Goal: Communication & Community: Answer question/provide support

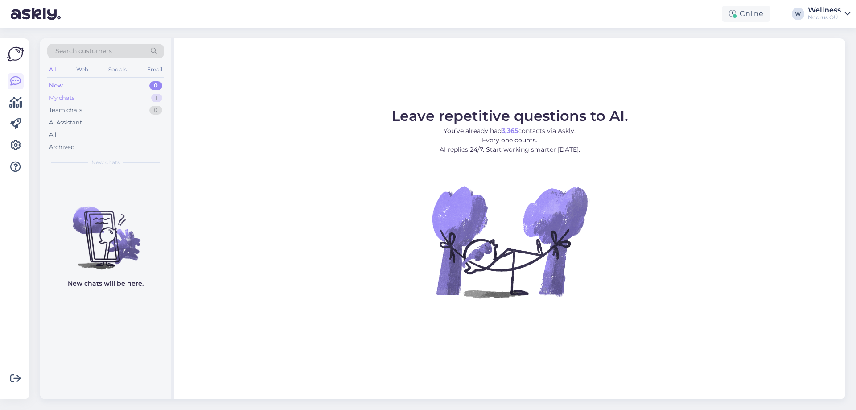
click at [90, 92] on div "My chats 1" at bounding box center [105, 98] width 117 height 12
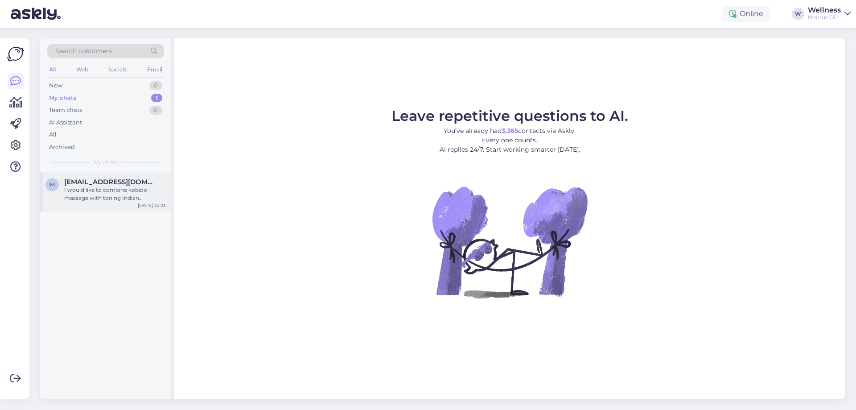
click at [106, 198] on div "I would like to combine kobido massage with toning Indian Ayurvedic massage rit…" at bounding box center [115, 194] width 102 height 16
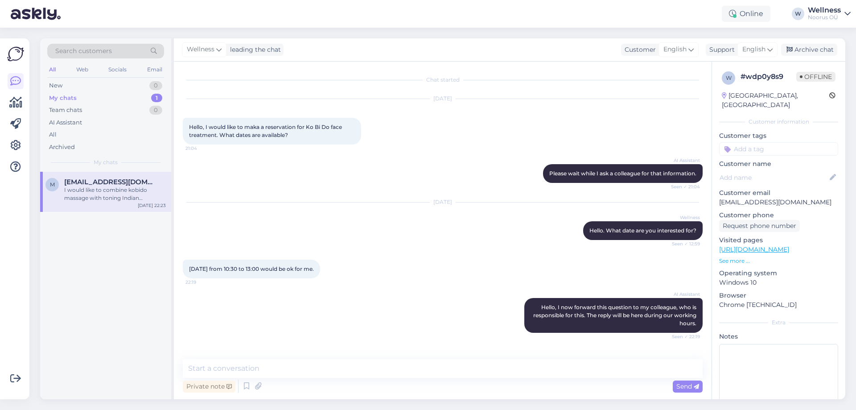
scroll to position [38, 0]
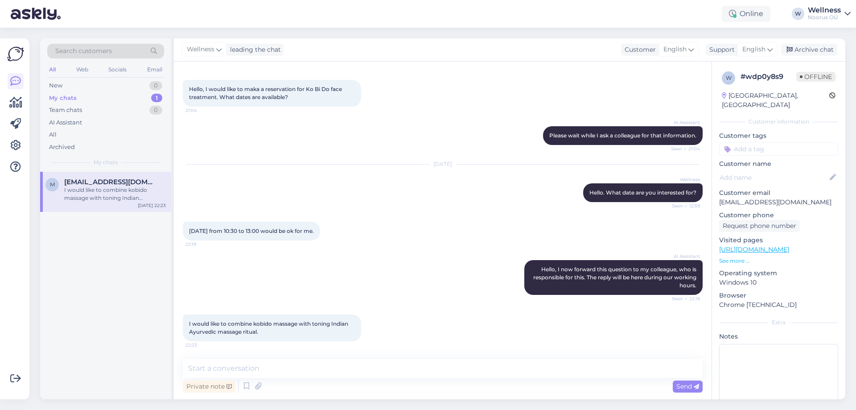
drag, startPoint x: 188, startPoint y: 323, endPoint x: 267, endPoint y: 332, distance: 79.9
click at [267, 332] on div "I would like to combine kobido massage with toning Indian Ayurvedic massage rit…" at bounding box center [272, 327] width 178 height 27
copy span "I would like to combine kobido massage with toning Indian Ayurvedic massage rit…"
click at [290, 373] on textarea at bounding box center [443, 368] width 520 height 19
click at [287, 369] on textarea at bounding box center [443, 368] width 520 height 19
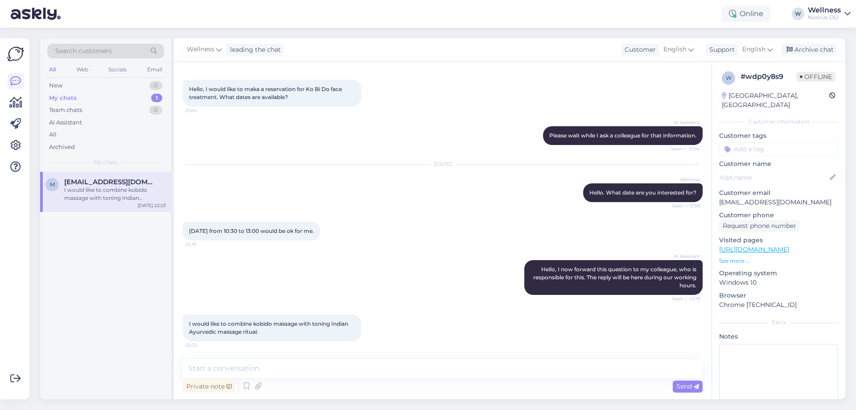
click at [392, 310] on div "I would like to combine kobido massage with toning Indian Ayurvedic massage rit…" at bounding box center [443, 328] width 520 height 46
click at [271, 368] on textarea at bounding box center [443, 368] width 520 height 19
paste textarea "Good morning! We could offer these massages back to back at 11:00. To book we w…"
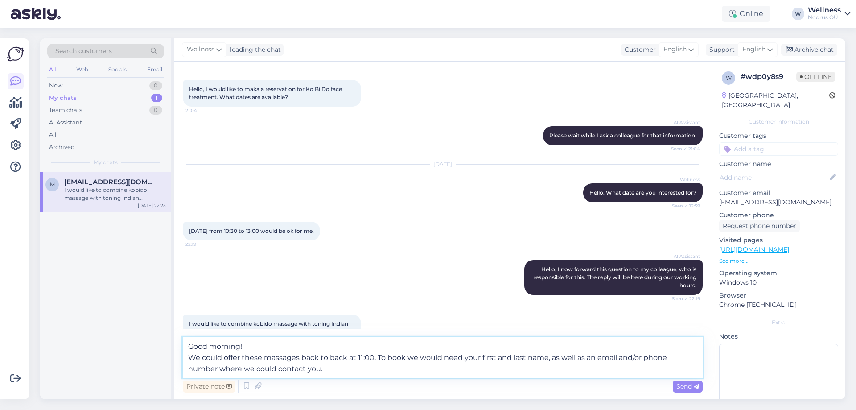
click at [324, 372] on textarea "Good morning! We could offer these massages back to back at 11:00. To book we w…" at bounding box center [443, 357] width 520 height 41
click at [306, 374] on textarea "Good morning! We could offer these massages back to back at 11:00. To book we w…" at bounding box center [443, 357] width 520 height 41
click at [296, 373] on textarea "Good morning! We could offer these massages back to back at 11:00. To book we w…" at bounding box center [443, 357] width 520 height 41
click at [306, 370] on textarea "Good morning! We could offer these massages back to back at 11:00. To book we w…" at bounding box center [443, 357] width 520 height 41
drag, startPoint x: 307, startPoint y: 364, endPoint x: 382, endPoint y: 364, distance: 74.5
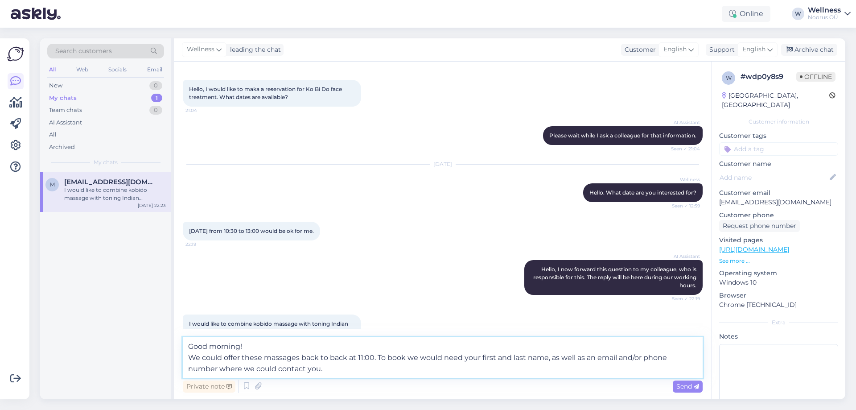
click at [382, 364] on textarea "Good morning! We could offer these massages back to back at 11:00. To book we w…" at bounding box center [443, 357] width 520 height 41
drag, startPoint x: 301, startPoint y: 354, endPoint x: 346, endPoint y: 353, distance: 45.0
click at [346, 353] on textarea "Good morning! We could offer these massages back to back at 11:00. To book we w…" at bounding box center [443, 357] width 520 height 41
paste textarea "one after another"
click at [347, 370] on textarea "Good morning! We could offer these massages one after another at 11:00. To book…" at bounding box center [443, 357] width 520 height 41
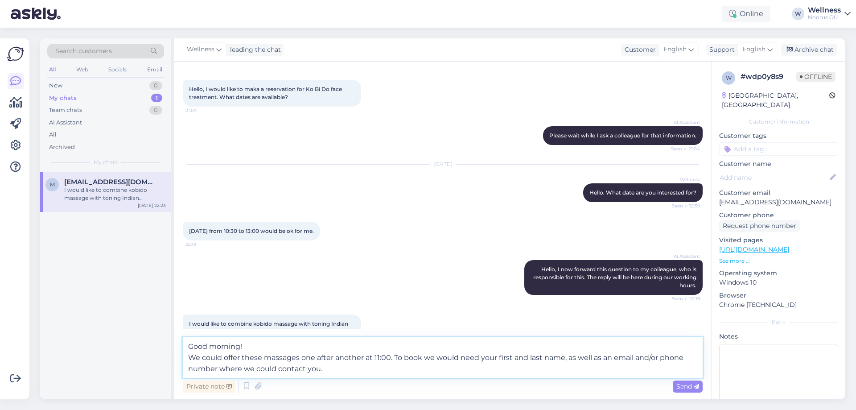
click at [395, 358] on textarea "Good morning! We could offer these massages one after another at 11:00. To book…" at bounding box center [443, 357] width 520 height 41
type textarea "Good morning! We could offer these massages one after another at 11:00. To book…"
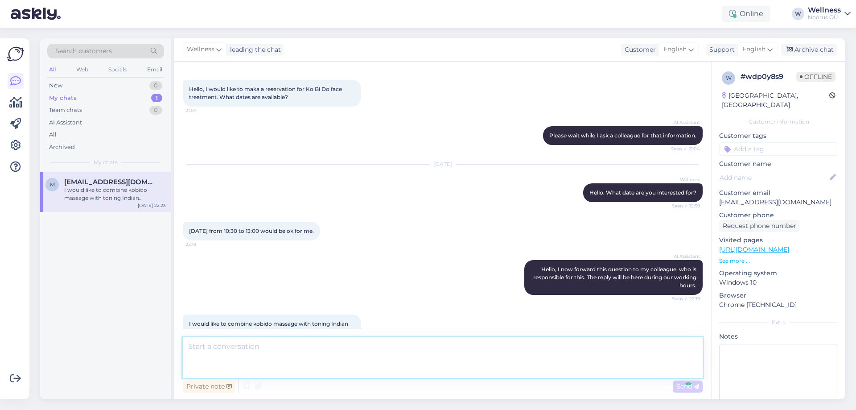
scroll to position [119, 0]
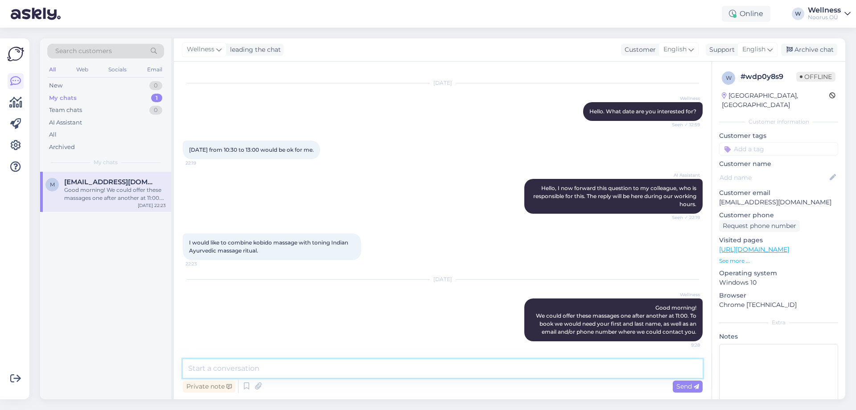
click at [257, 363] on textarea at bounding box center [443, 368] width 520 height 19
click at [255, 292] on div "[DATE] Wellness Good morning! We could offer these massages one after another a…" at bounding box center [443, 310] width 520 height 81
click at [387, 362] on textarea at bounding box center [443, 368] width 520 height 19
click at [365, 325] on div "[DATE] Wellness Good morning! We could offer these massages one after another a…" at bounding box center [443, 310] width 520 height 81
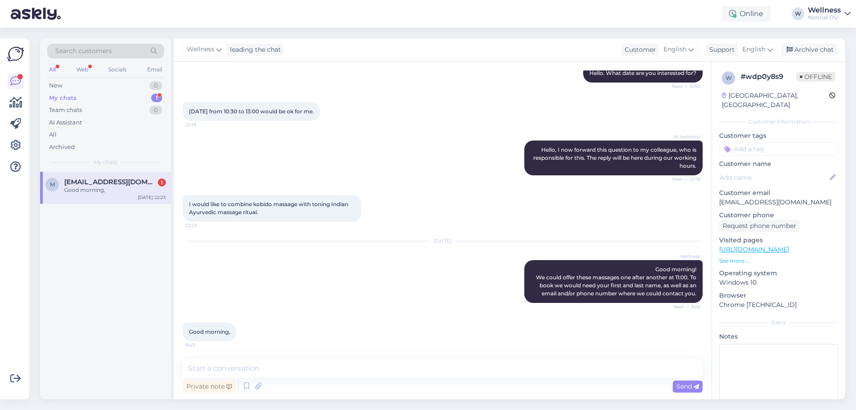
click at [325, 308] on div "[DATE] Wellness Good morning! We could offer these massages one after another a…" at bounding box center [443, 271] width 520 height 81
click at [115, 186] on div "Good morning," at bounding box center [115, 190] width 102 height 8
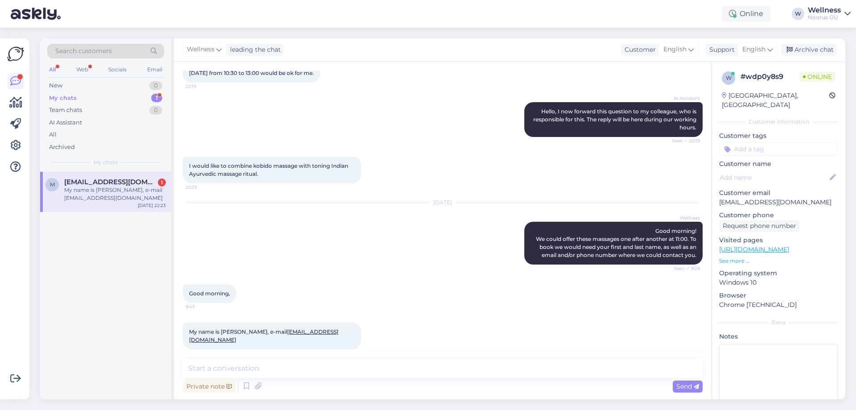
click at [363, 286] on div "Good morning, 9:43" at bounding box center [443, 293] width 520 height 38
click at [443, 388] on div "Private note Send" at bounding box center [443, 386] width 520 height 17
click at [440, 385] on div "Private note Send" at bounding box center [443, 386] width 520 height 17
drag, startPoint x: 437, startPoint y: 382, endPoint x: 407, endPoint y: 371, distance: 32.1
click at [437, 381] on div "Private note Send" at bounding box center [443, 386] width 520 height 17
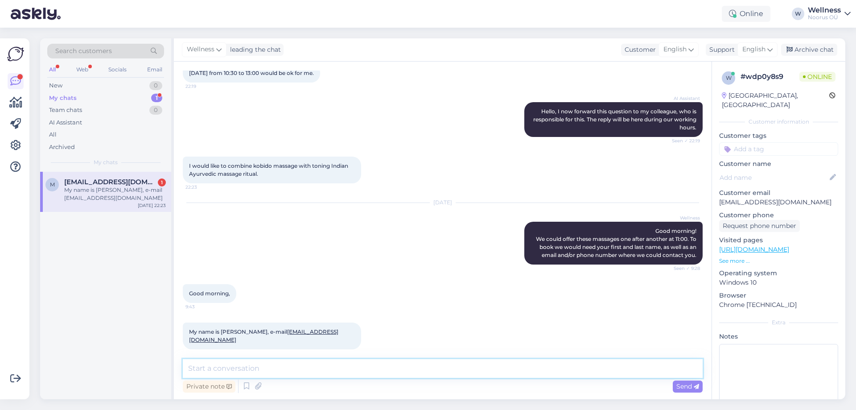
click at [397, 371] on textarea at bounding box center [443, 368] width 520 height 19
click at [268, 231] on div "[DATE] Wellness Good morning! We could offer these massages one after another a…" at bounding box center [443, 233] width 520 height 81
click at [143, 180] on div "[EMAIL_ADDRESS][DOMAIN_NAME] 1" at bounding box center [115, 182] width 102 height 8
drag, startPoint x: 222, startPoint y: 330, endPoint x: 261, endPoint y: 329, distance: 39.7
click at [261, 329] on span "My name is [PERSON_NAME], e-mail [EMAIL_ADDRESS][DOMAIN_NAME]" at bounding box center [263, 335] width 149 height 15
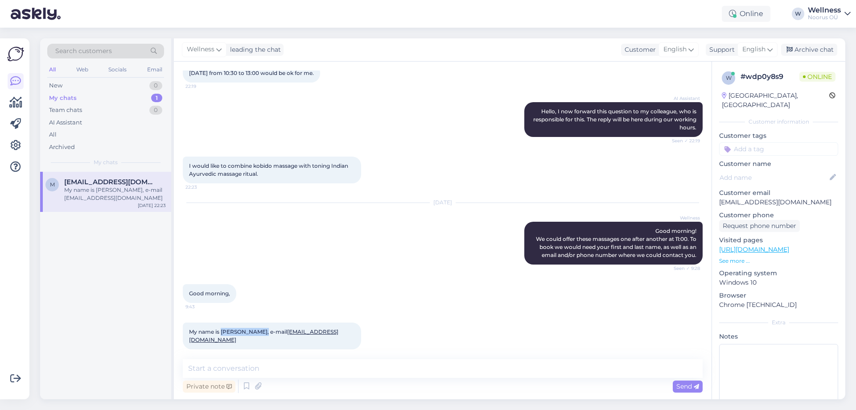
copy span "[PERSON_NAME]"
click at [355, 263] on div "[DATE] Wellness Good morning! We could offer these massages one after another a…" at bounding box center [443, 233] width 520 height 81
click at [237, 370] on textarea at bounding box center [443, 368] width 520 height 19
click at [224, 368] on textarea at bounding box center [443, 368] width 520 height 19
paste textarea "If 11:00 AM works for you, we'll be happy to book massages for you!"
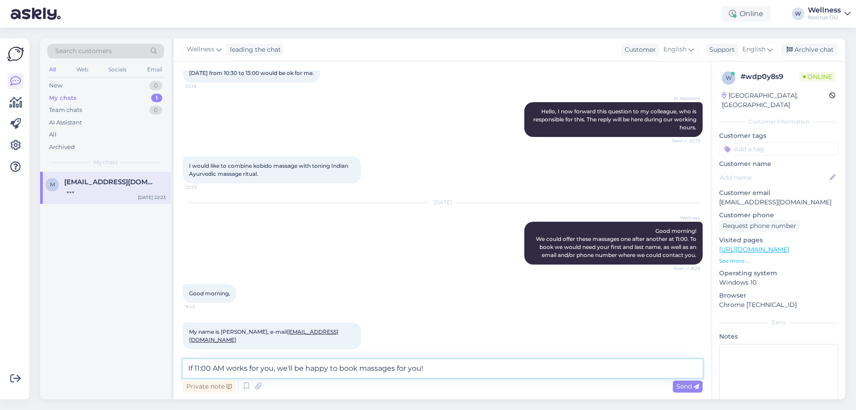
click at [253, 368] on textarea "If 11:00 AM works for you, we'll be happy to book massages for you!" at bounding box center [443, 368] width 520 height 19
click at [439, 366] on textarea "If 11:00 AM works for you, we'll be happy to book massages for you!" at bounding box center [443, 368] width 520 height 19
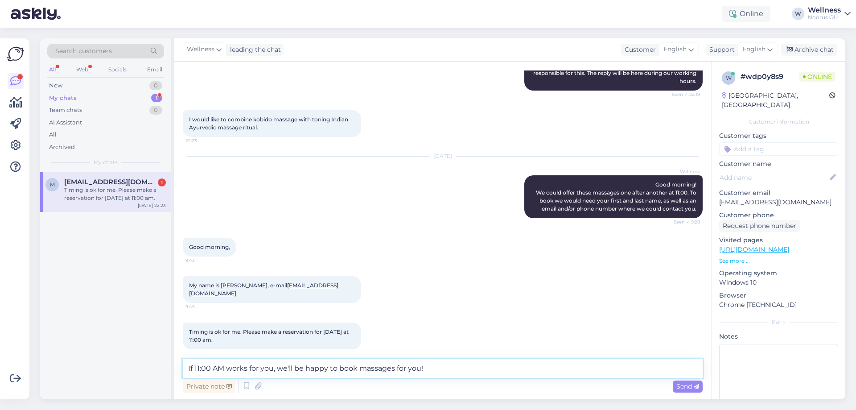
type textarea "If 11:00 AM works for you, we'll be happy to book massages for you!"
drag, startPoint x: 428, startPoint y: 369, endPoint x: 119, endPoint y: 368, distance: 308.1
click at [119, 368] on div "Search customers All Web Socials Email New 0 My chats 1 Team chats 0 AI Assista…" at bounding box center [442, 218] width 805 height 361
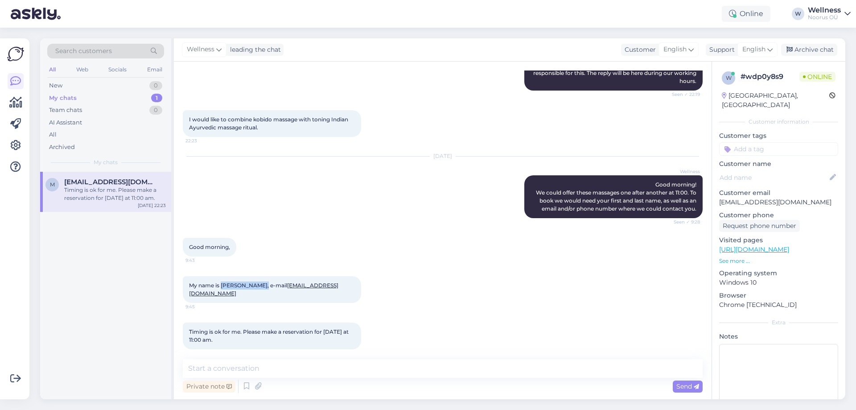
drag, startPoint x: 222, startPoint y: 284, endPoint x: 262, endPoint y: 281, distance: 40.2
click at [262, 281] on div "My name is [PERSON_NAME], e-mail [EMAIL_ADDRESS][DOMAIN_NAME] 9:45" at bounding box center [272, 289] width 178 height 27
copy span "[PERSON_NAME]"
drag, startPoint x: 283, startPoint y: 286, endPoint x: 335, endPoint y: 283, distance: 52.7
click at [335, 283] on div "My name is [PERSON_NAME], e-mail [EMAIL_ADDRESS][DOMAIN_NAME] 9:45" at bounding box center [272, 289] width 178 height 27
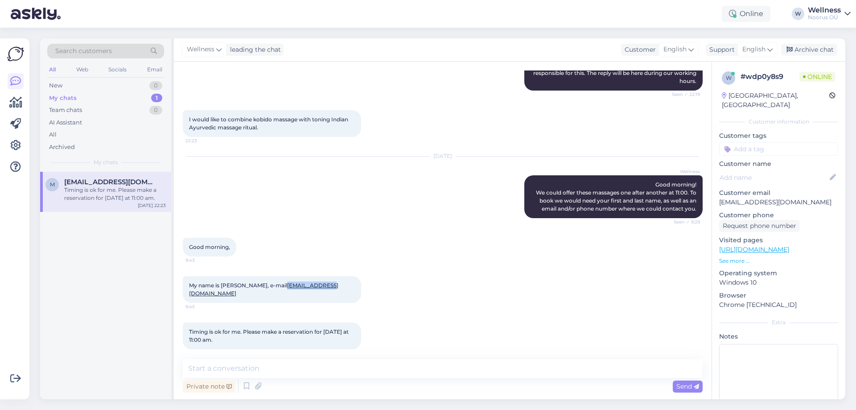
copy link "[EMAIL_ADDRESS][DOMAIN_NAME]"
click at [343, 357] on div "Chat started [DATE] Hello, I would like to maka a reservation for Ko Bi Do face…" at bounding box center [443, 230] width 538 height 337
click at [231, 367] on textarea at bounding box center [443, 368] width 520 height 19
paste textarea "We have sent you your reservation by email. We will be happy to see you!"
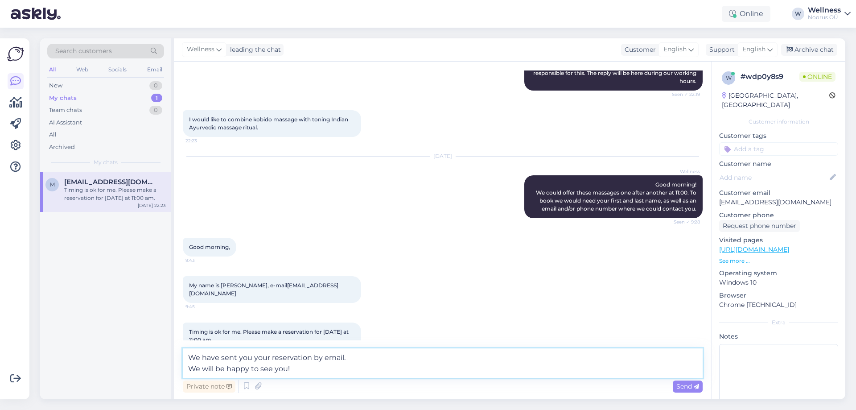
click at [259, 357] on textarea "We have sent you your reservation by email. We will be happy to see you!" at bounding box center [443, 362] width 520 height 29
click at [248, 357] on textarea "We have sent you your reservation by email. We will be happy to see you!" at bounding box center [443, 362] width 520 height 29
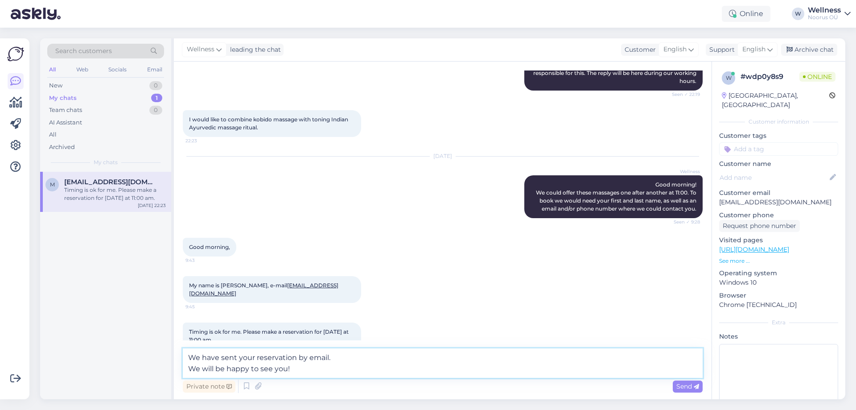
click at [308, 353] on textarea "We have sent your reservation by email. We will be happy to see you!" at bounding box center [443, 362] width 520 height 29
click at [252, 354] on textarea "We have sent your reservation by email. We will be happy to see you!" at bounding box center [443, 362] width 520 height 29
click at [254, 354] on textarea "We have sent your reservation by email. We will be happy to see you!" at bounding box center [443, 362] width 520 height 29
drag, startPoint x: 296, startPoint y: 367, endPoint x: 166, endPoint y: 342, distance: 132.6
click at [166, 342] on div "Search customers All Web Socials Email New 0 My chats 1 Team chats 0 AI Assista…" at bounding box center [442, 218] width 805 height 361
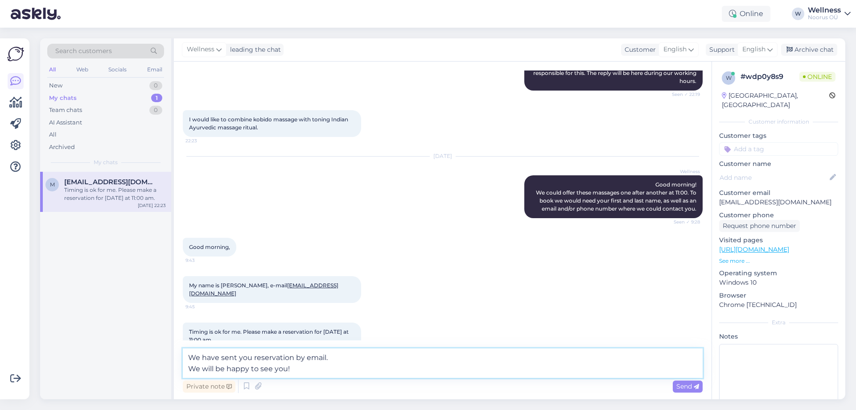
type textarea "We have sent you reservation by email. We will be happy to see you!"
click at [313, 362] on textarea "We have sent you reservation by email. We will be happy to see you!" at bounding box center [443, 362] width 520 height 29
click at [310, 367] on textarea "We have sent you reservation by email. We will be happy to see you!" at bounding box center [443, 362] width 520 height 29
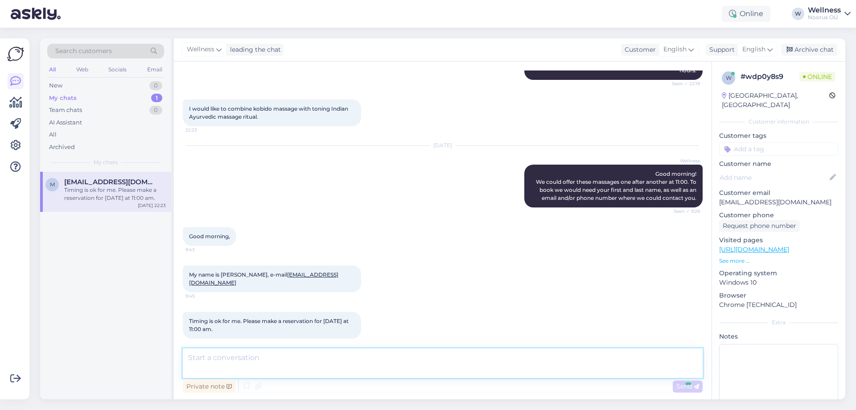
scroll to position [288, 0]
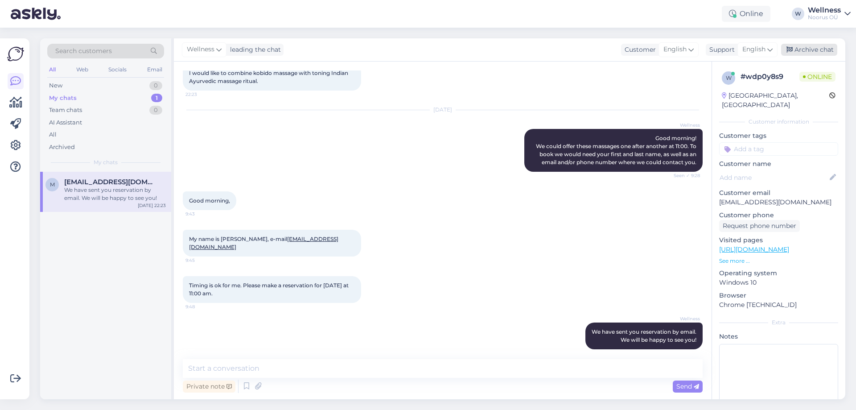
click at [807, 51] on div "Archive chat" at bounding box center [809, 50] width 56 height 12
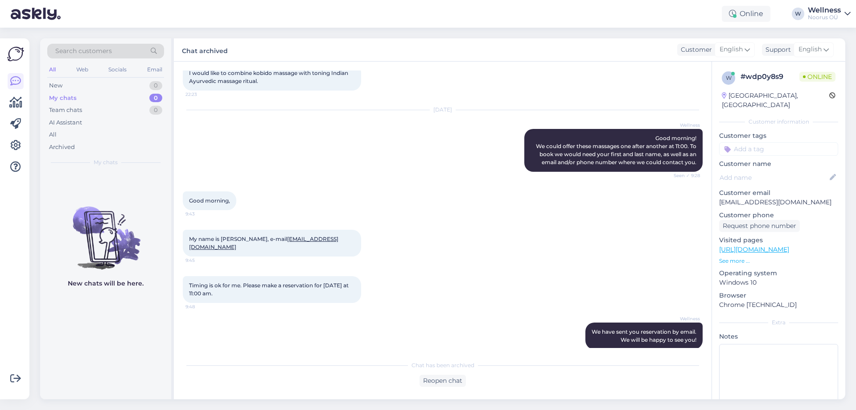
scroll to position [292, 0]
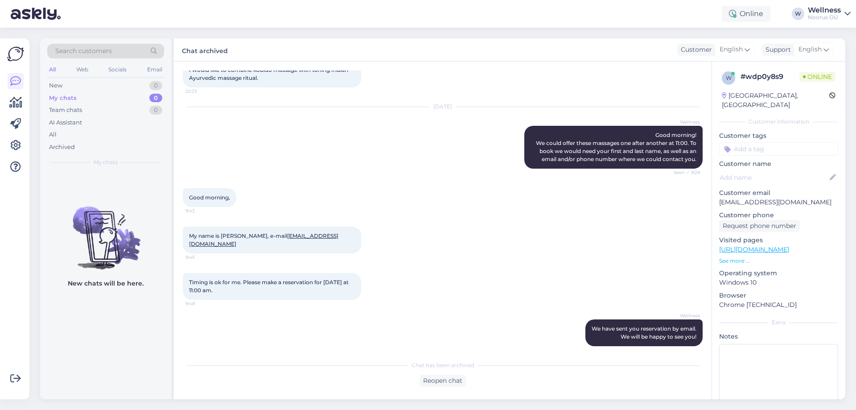
click at [370, 221] on div "My name is [PERSON_NAME], e-mail [EMAIL_ADDRESS][DOMAIN_NAME] 9:45" at bounding box center [443, 240] width 520 height 46
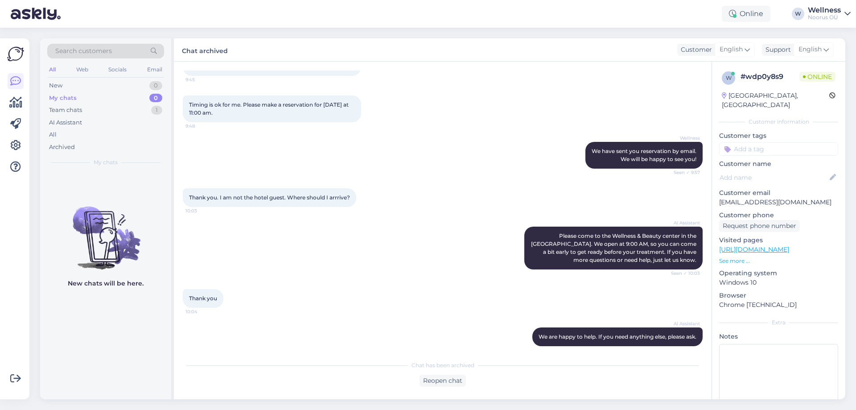
scroll to position [469, 0]
click at [99, 106] on div "Team chats 1" at bounding box center [105, 110] width 117 height 12
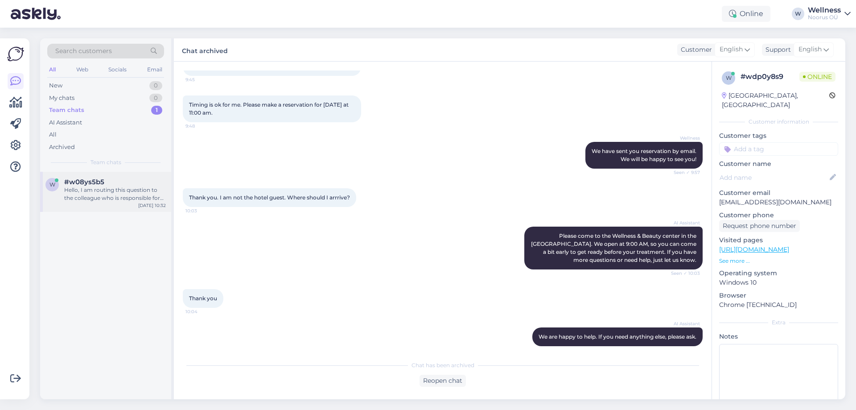
click at [99, 206] on div "w #w08ys5b5 Hello, I am routing this question to the colleague who is responsib…" at bounding box center [105, 192] width 131 height 40
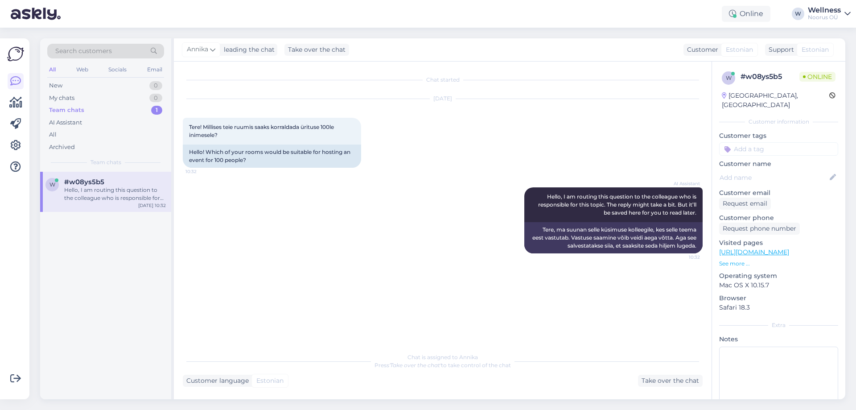
scroll to position [0, 0]
click at [66, 133] on div "All" at bounding box center [105, 134] width 117 height 12
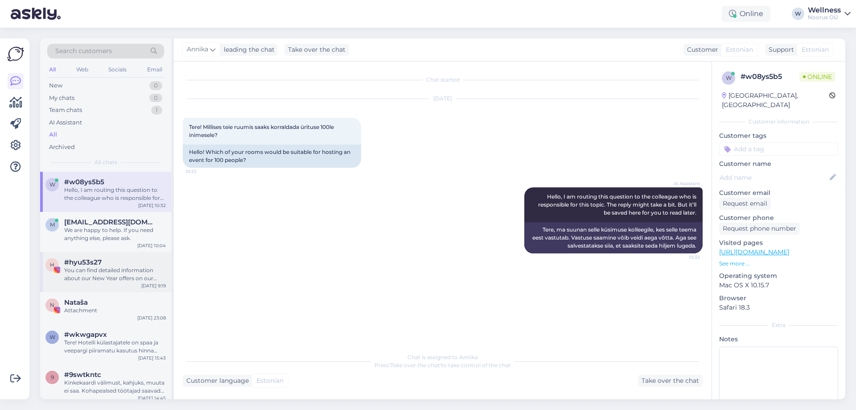
click at [110, 272] on div "You can find detailed information about our New Year offers on our website here…" at bounding box center [115, 274] width 102 height 16
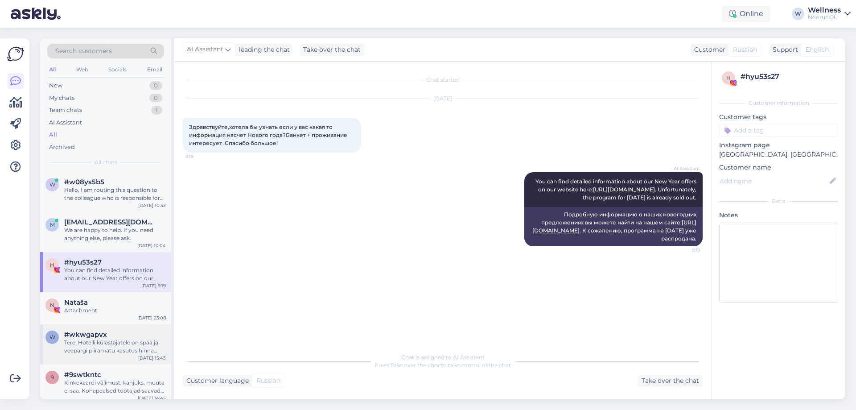
click at [122, 347] on div "Tere! Hotelli külastajatele on spaa ja veepargi piiramatu kasutus hinna sees." at bounding box center [115, 346] width 102 height 16
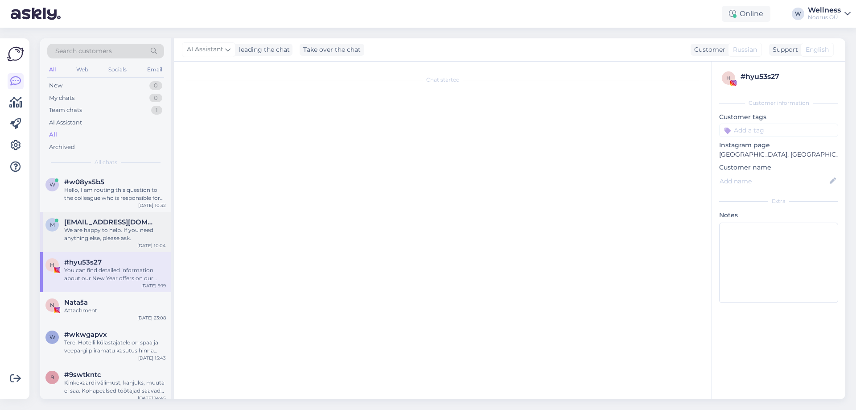
click at [125, 222] on div "[EMAIL_ADDRESS][DOMAIN_NAME]" at bounding box center [115, 222] width 102 height 8
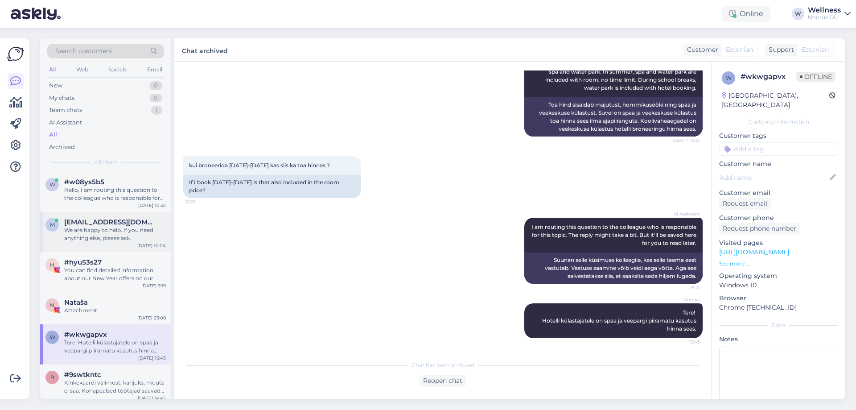
scroll to position [477, 0]
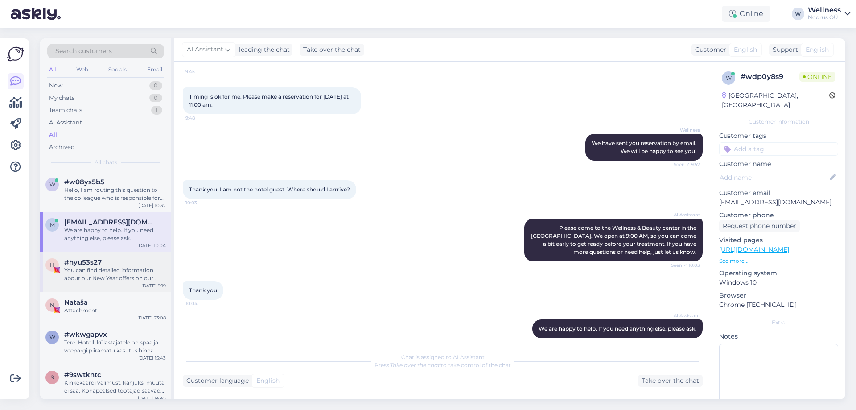
click at [118, 278] on div "You can find detailed information about our New Year offers on our website here…" at bounding box center [115, 274] width 102 height 16
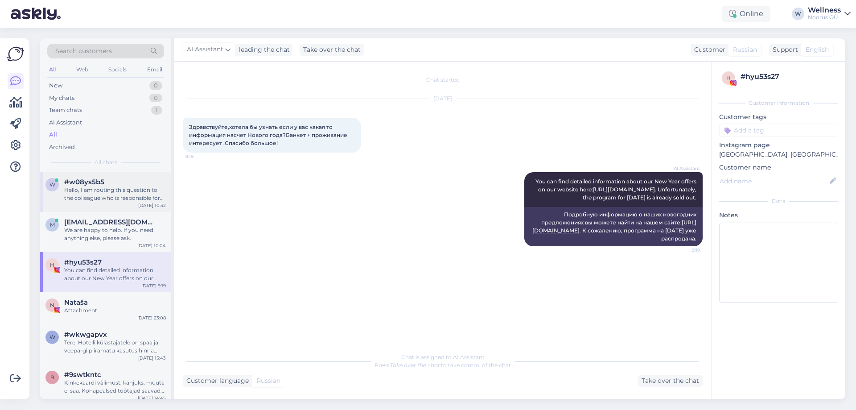
click at [98, 193] on div "Hello, I am routing this question to the colleague who is responsible for this …" at bounding box center [115, 194] width 102 height 16
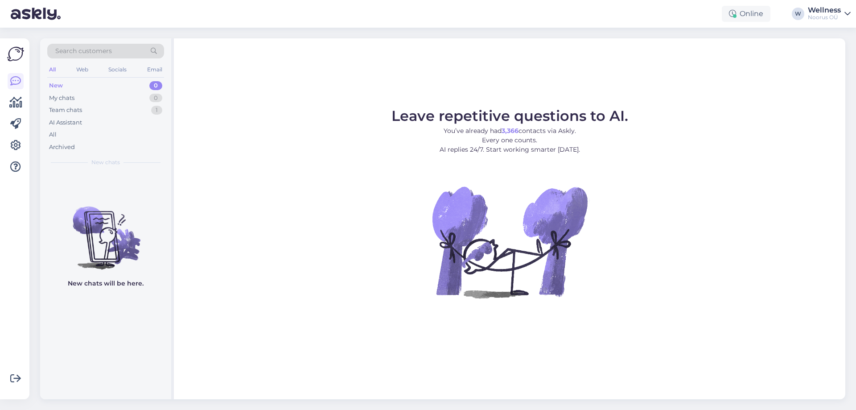
click at [64, 86] on div "New 0" at bounding box center [105, 85] width 117 height 12
click at [107, 102] on div "My chats 0" at bounding box center [105, 98] width 117 height 12
click at [107, 103] on div "My chats 0" at bounding box center [105, 98] width 117 height 12
click at [106, 105] on div "Team chats 1" at bounding box center [105, 110] width 117 height 12
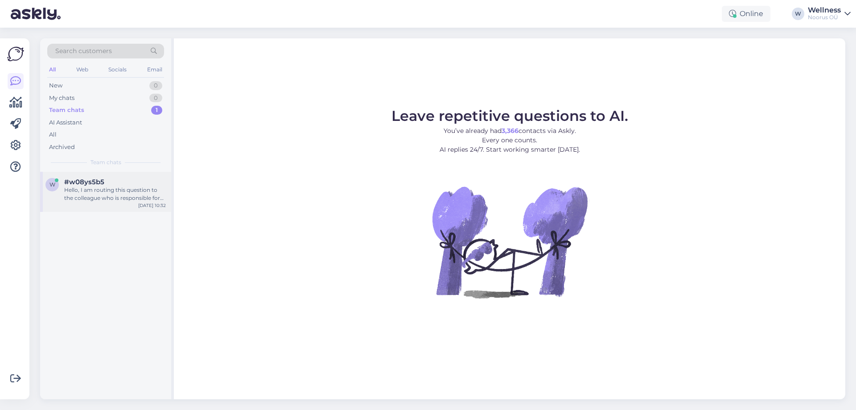
click at [157, 201] on div "Hello, I am routing this question to the colleague who is responsible for this …" at bounding box center [115, 194] width 102 height 16
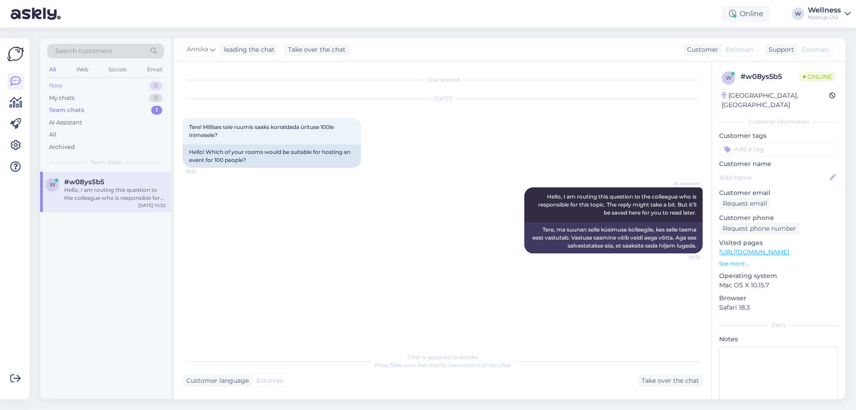
click at [91, 80] on div "New 0" at bounding box center [105, 85] width 117 height 12
